Goal: Transaction & Acquisition: Purchase product/service

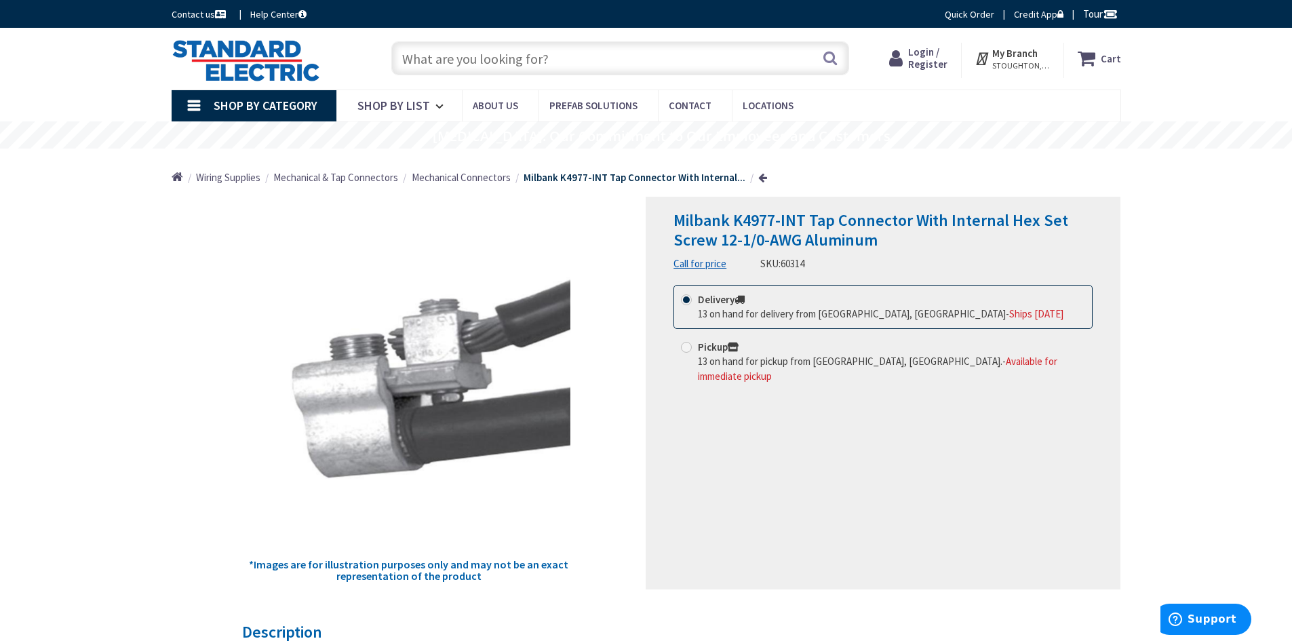
click at [741, 361] on span "13 on hand for pickup from Stoughton, MA." at bounding box center [850, 361] width 305 height 13
click at [693, 351] on input "Pickup 13 on hand for pickup from Stoughton, MA. - Available for immediate pick…" at bounding box center [689, 347] width 9 height 9
radio input "true"
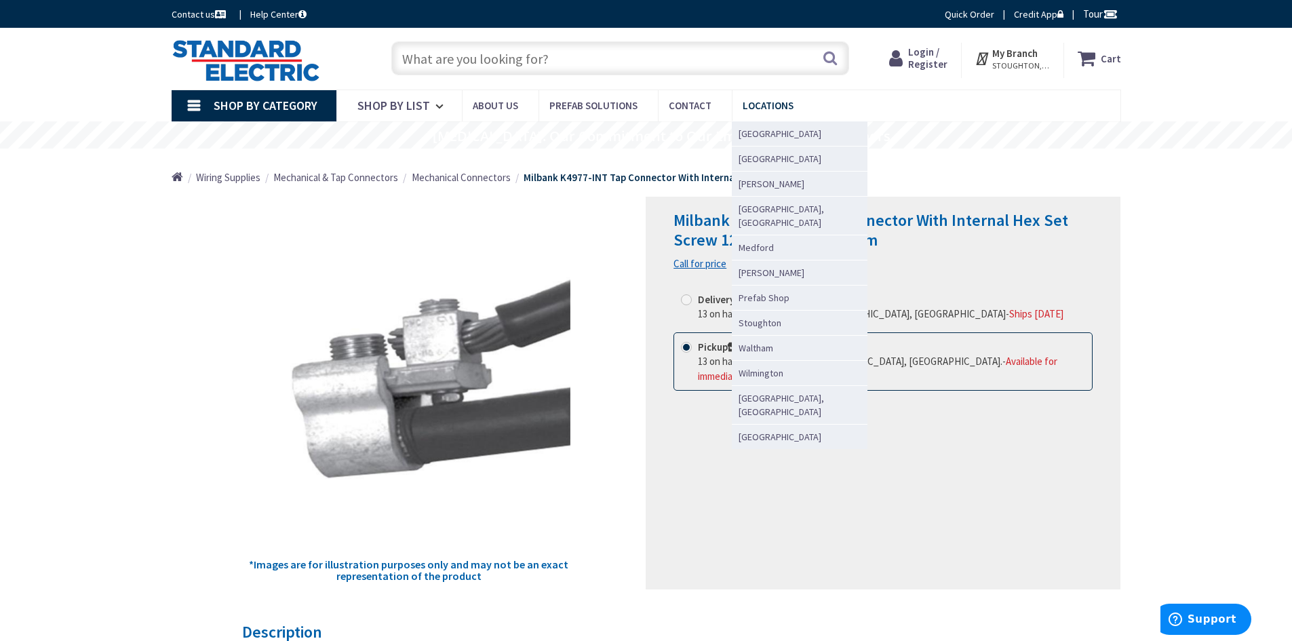
click at [764, 107] on span "Locations" at bounding box center [768, 105] width 51 height 13
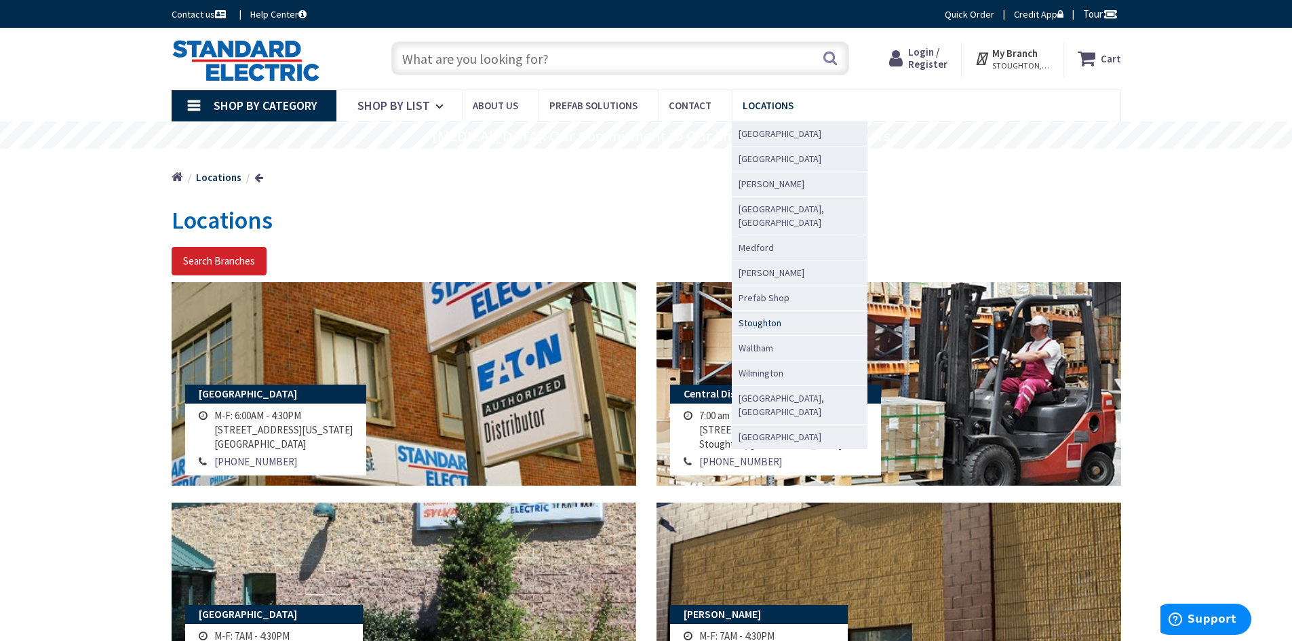
click at [771, 316] on span "Stoughton" at bounding box center [760, 323] width 43 height 14
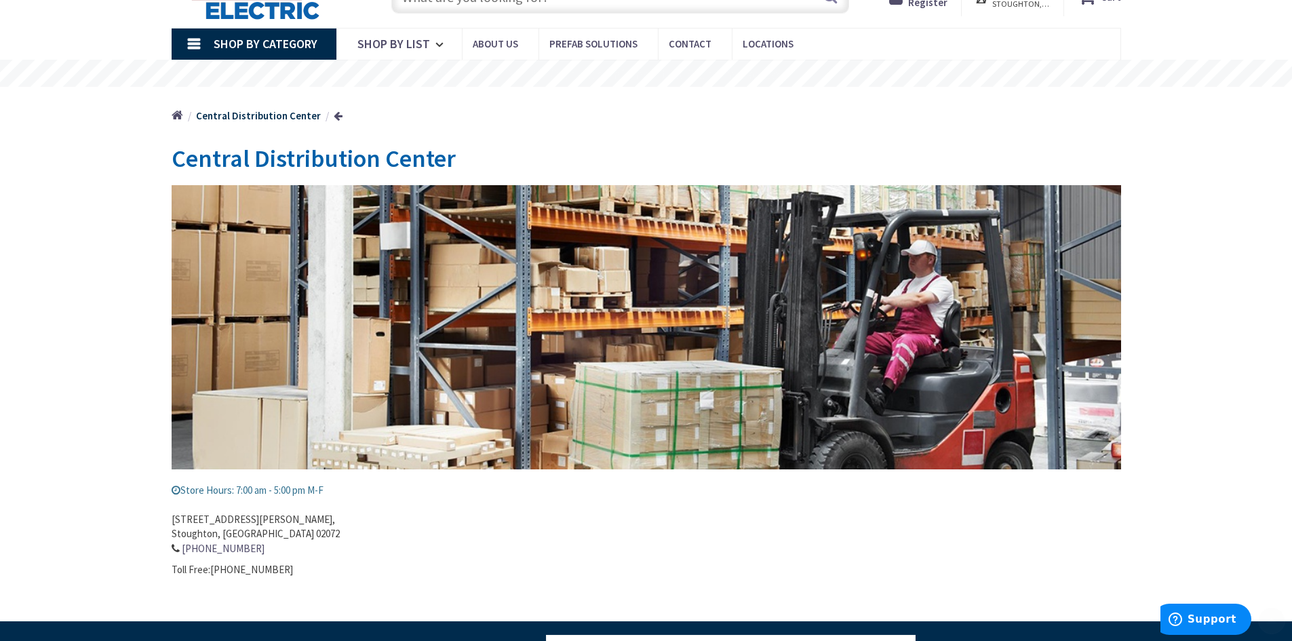
scroll to position [136, 0]
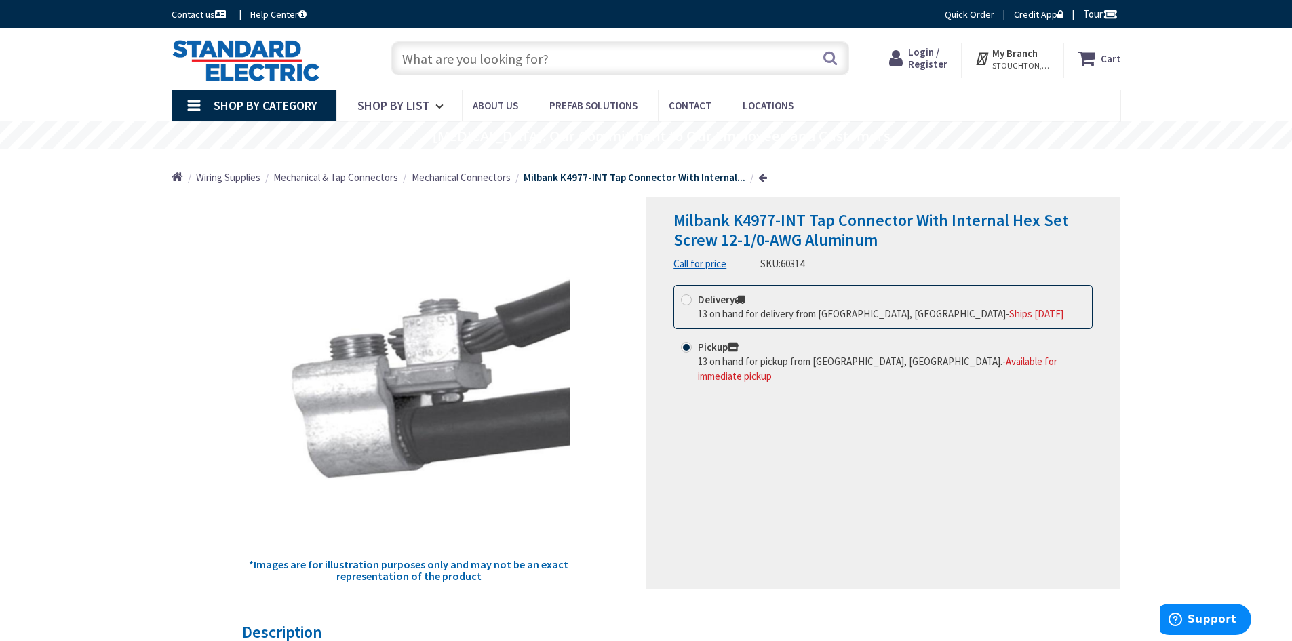
click at [704, 261] on link "Call for price" at bounding box center [700, 263] width 53 height 14
